Goal: Check status: Check status

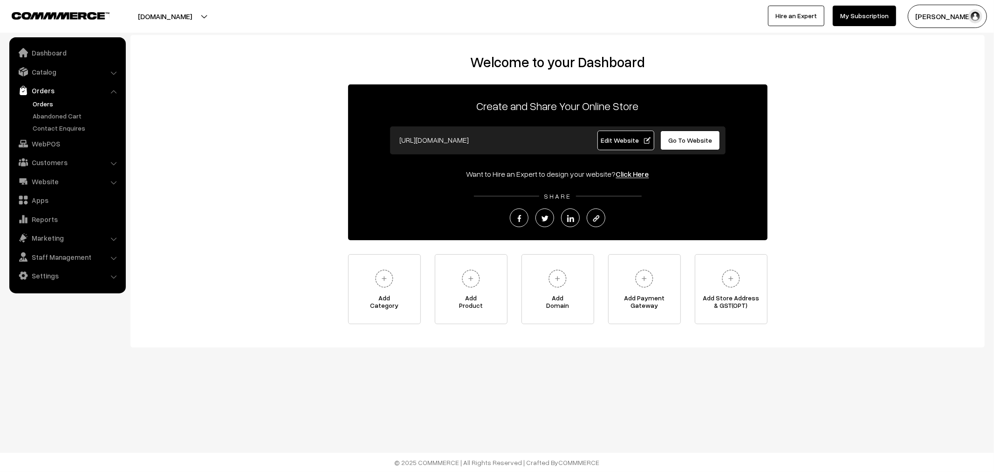
click at [57, 100] on link "Orders" at bounding box center [76, 104] width 92 height 10
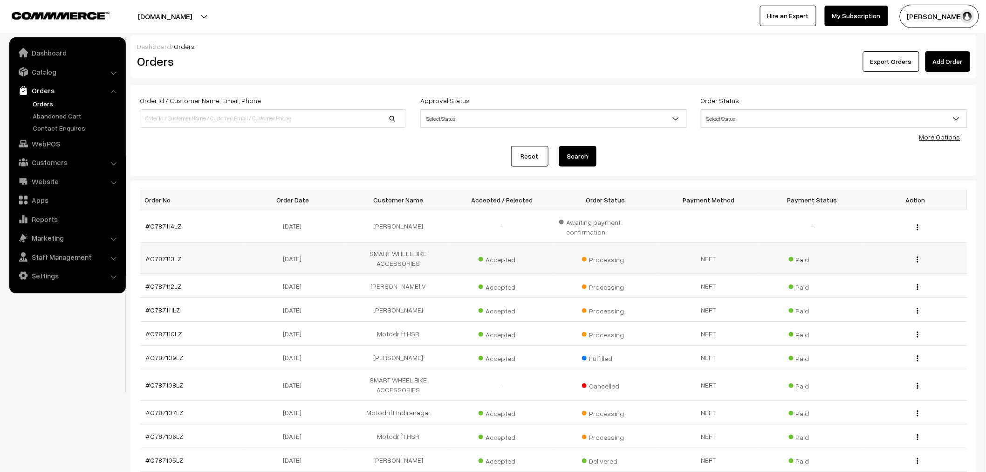
click at [167, 255] on td "#O787113LZ" at bounding box center [191, 258] width 103 height 31
click at [173, 255] on link "#O787113LZ" at bounding box center [164, 259] width 36 height 8
